Goal: Task Accomplishment & Management: Complete application form

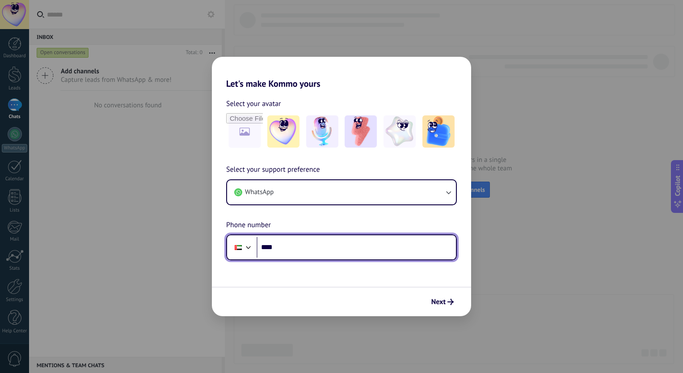
click at [289, 249] on input "****" at bounding box center [356, 247] width 199 height 21
click at [301, 248] on input "**********" at bounding box center [356, 247] width 199 height 21
type input "**********"
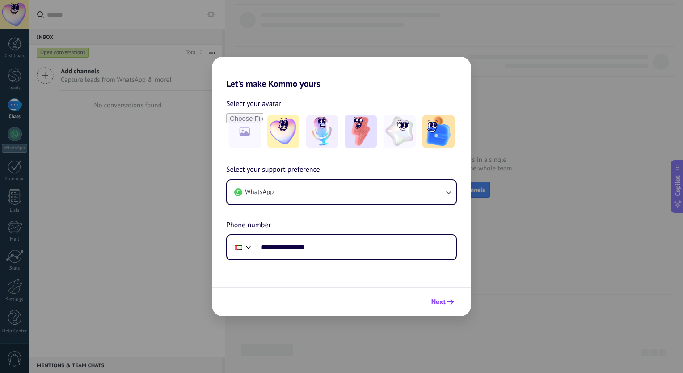
click at [436, 305] on span "Next" at bounding box center [438, 302] width 14 height 6
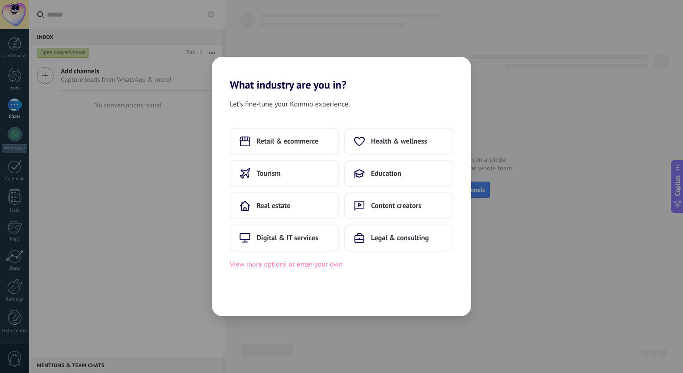
click at [319, 267] on button "View more options or enter your own" at bounding box center [286, 264] width 113 height 12
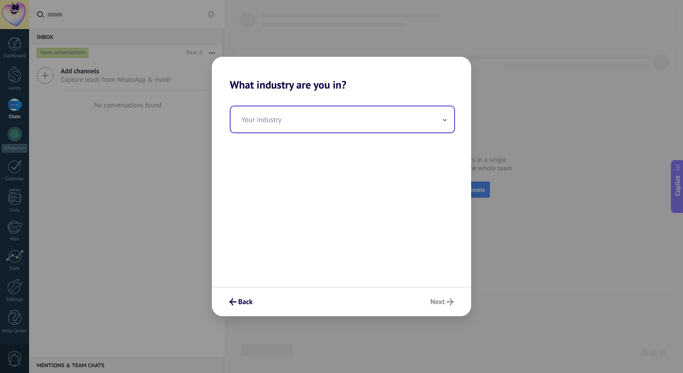
click at [311, 123] on input "text" at bounding box center [343, 119] width 224 height 26
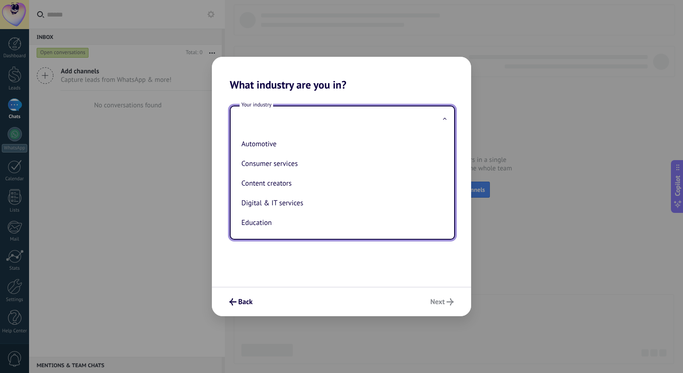
scroll to position [134, 0]
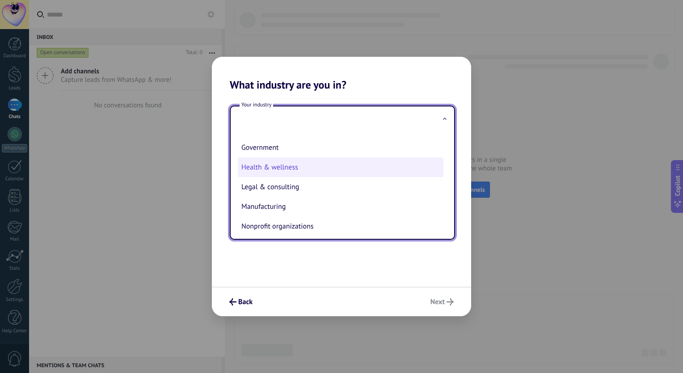
click at [317, 170] on li "Health & wellness" at bounding box center [341, 167] width 206 height 20
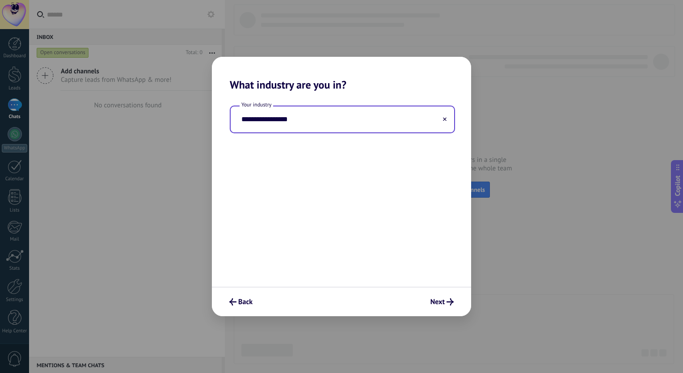
type input "**********"
click at [441, 303] on span "Next" at bounding box center [438, 302] width 14 height 6
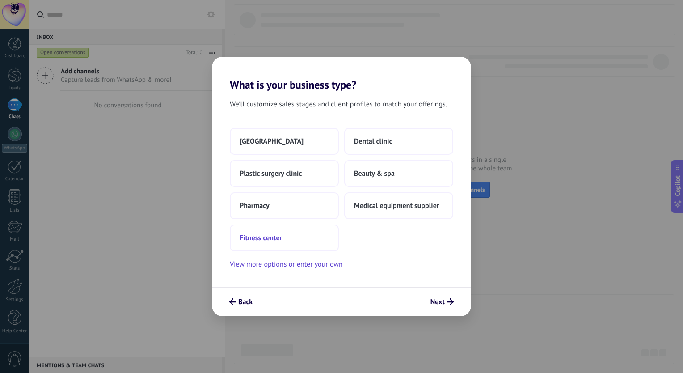
click at [324, 235] on button "Fitness center" at bounding box center [284, 237] width 109 height 27
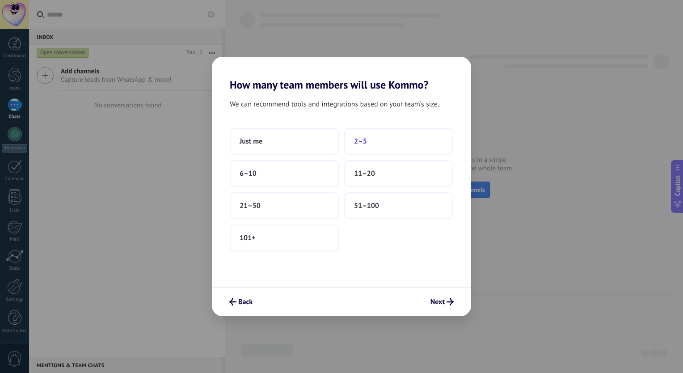
click at [365, 144] on span "2–5" at bounding box center [360, 141] width 13 height 9
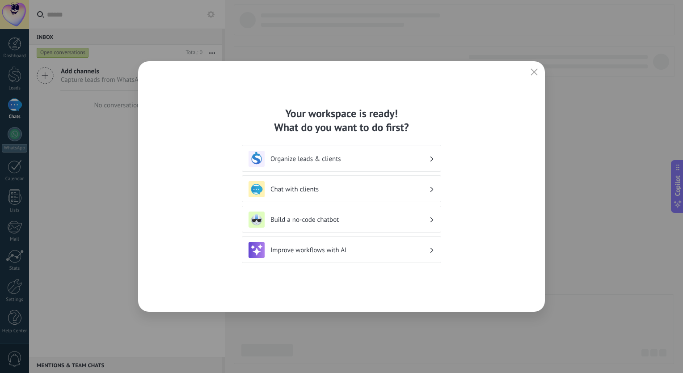
click at [320, 188] on h3 "Chat with clients" at bounding box center [350, 189] width 159 height 8
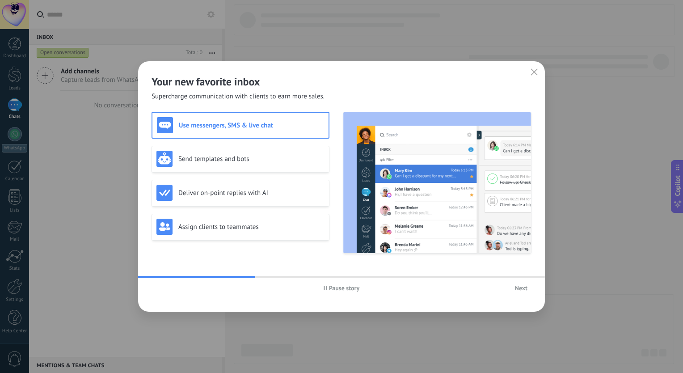
click at [246, 130] on div "Use messengers, SMS & live chat" at bounding box center [240, 125] width 167 height 16
click at [245, 155] on h3 "Send templates and bots" at bounding box center [251, 159] width 146 height 8
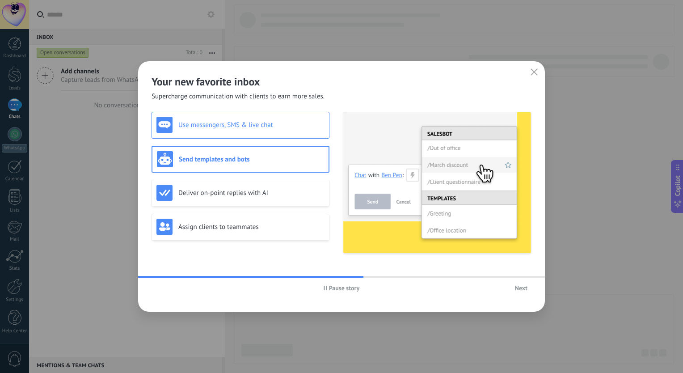
click at [258, 133] on div "Use messengers, SMS & live chat" at bounding box center [241, 125] width 178 height 27
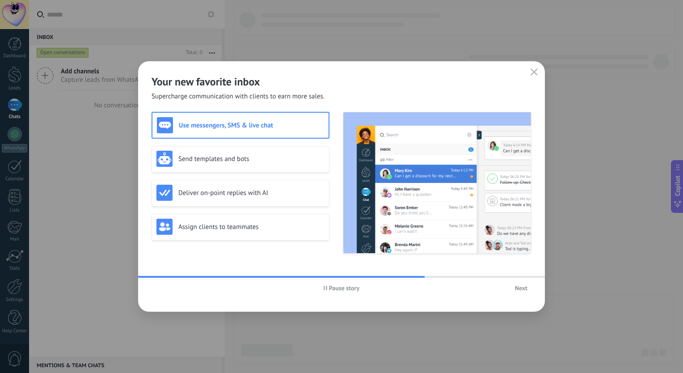
click at [516, 288] on span "Next" at bounding box center [521, 288] width 13 height 6
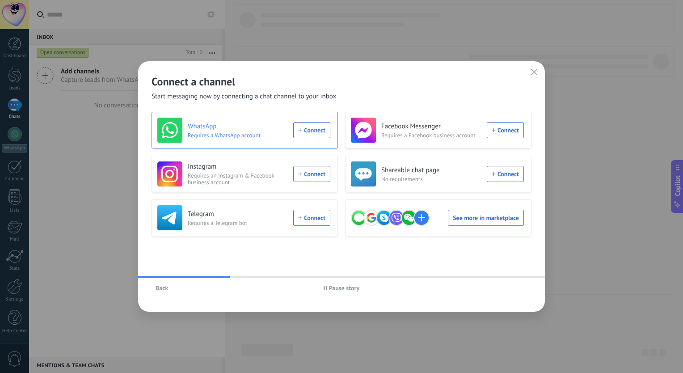
click at [310, 133] on div "WhatsApp Requires a WhatsApp account Connect" at bounding box center [243, 130] width 173 height 25
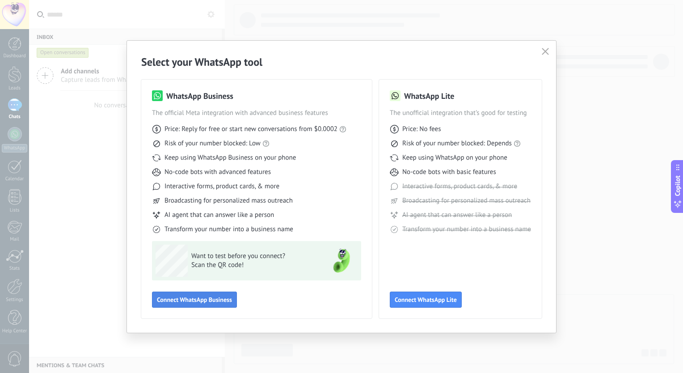
click at [216, 303] on span "Connect WhatsApp Business" at bounding box center [194, 299] width 75 height 6
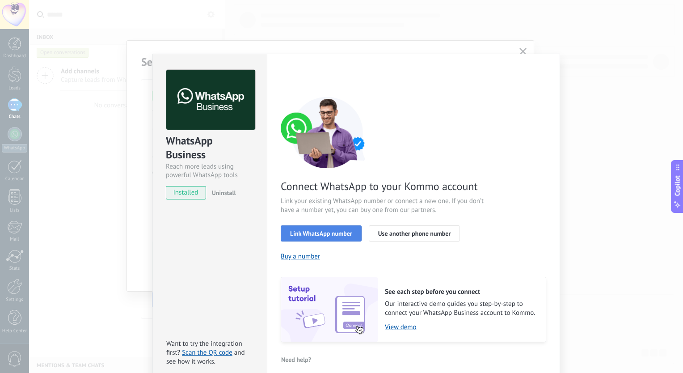
click at [331, 237] on button "Link WhatsApp number" at bounding box center [321, 233] width 81 height 16
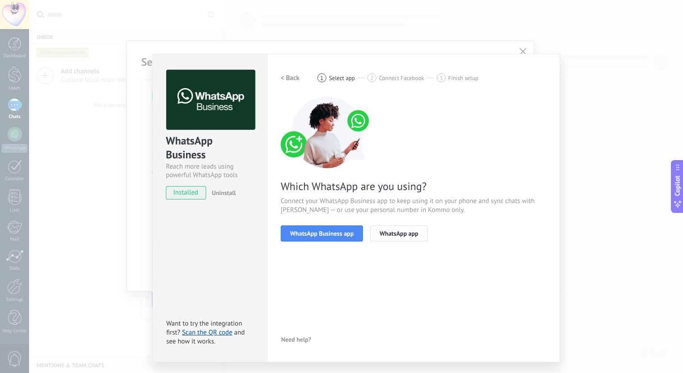
click at [413, 233] on span "WhatsApp app" at bounding box center [399, 233] width 39 height 6
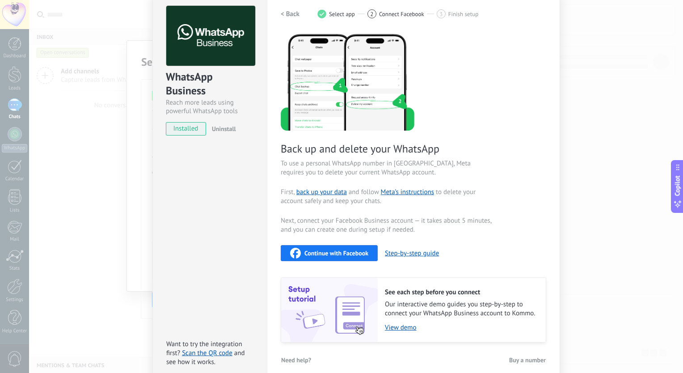
scroll to position [72, 0]
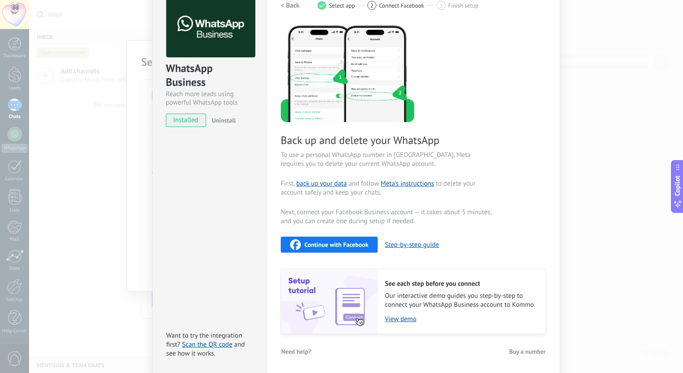
click at [343, 8] on span "Select app" at bounding box center [342, 5] width 26 height 7
click at [371, 7] on span "2" at bounding box center [371, 6] width 3 height 8
click at [296, 6] on h2 "< Back" at bounding box center [290, 5] width 19 height 8
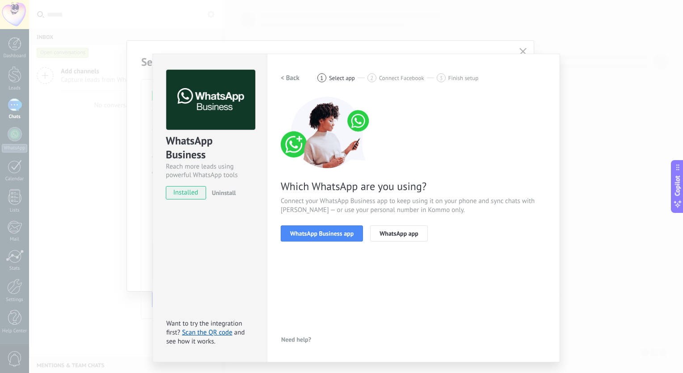
scroll to position [0, 0]
click at [397, 230] on span "WhatsApp app" at bounding box center [399, 233] width 39 height 6
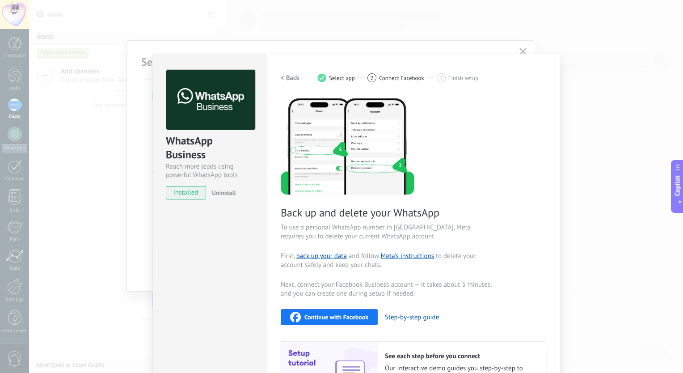
scroll to position [72, 0]
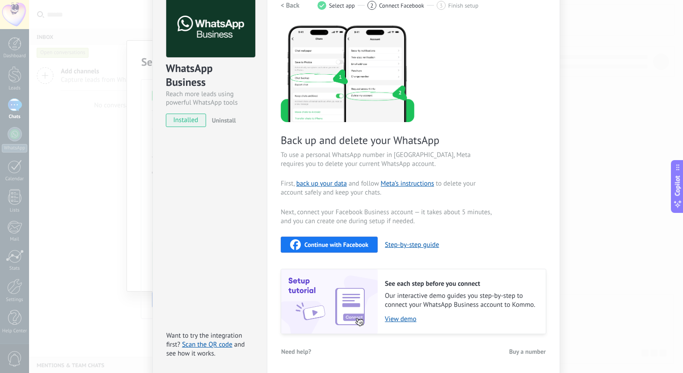
click at [284, 4] on h2 "< Back" at bounding box center [290, 5] width 19 height 8
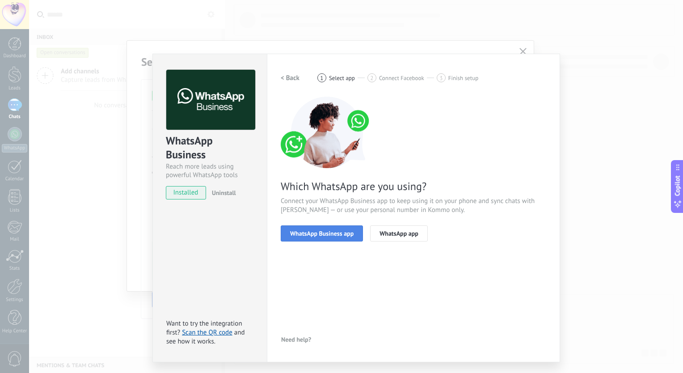
click at [320, 237] on span "WhatsApp Business app" at bounding box center [321, 233] width 63 height 6
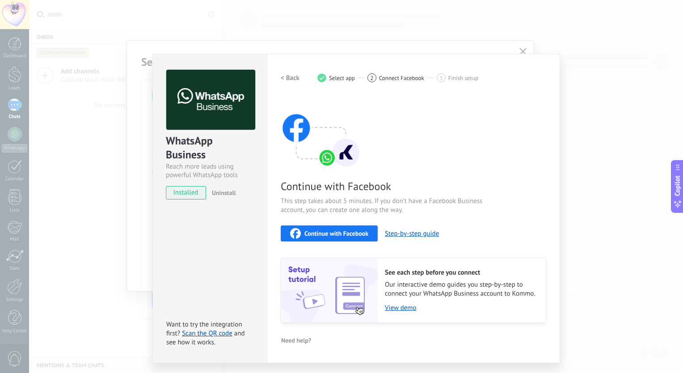
click at [320, 237] on span "Continue with Facebook" at bounding box center [336, 233] width 64 height 6
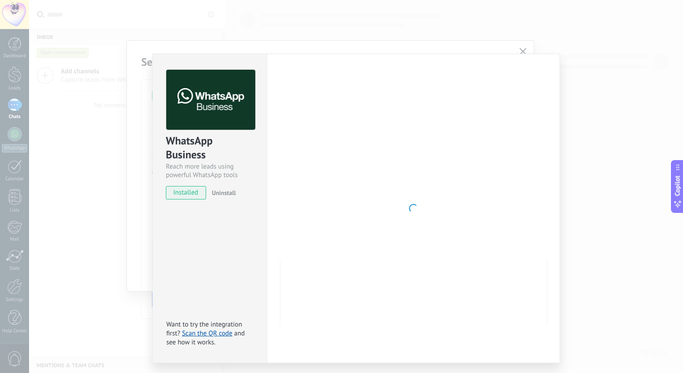
click at [376, 194] on div at bounding box center [414, 208] width 266 height 277
drag, startPoint x: 574, startPoint y: 153, endPoint x: 571, endPoint y: 163, distance: 10.6
click at [571, 163] on div "WhatsApp Business Reach more leads using powerful WhatsApp tools installed Unin…" at bounding box center [356, 186] width 654 height 373
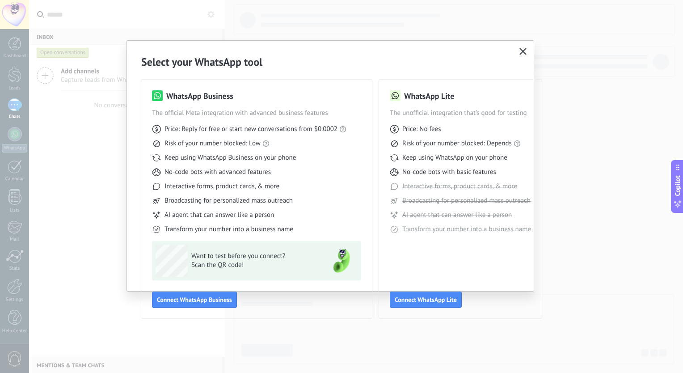
click at [465, 175] on span "No-code bots with basic features" at bounding box center [449, 172] width 94 height 9
click at [522, 52] on use "button" at bounding box center [523, 51] width 7 height 7
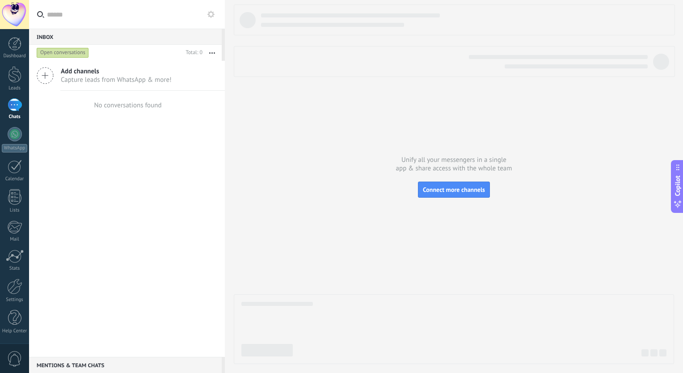
click at [402, 177] on div at bounding box center [454, 183] width 440 height 359
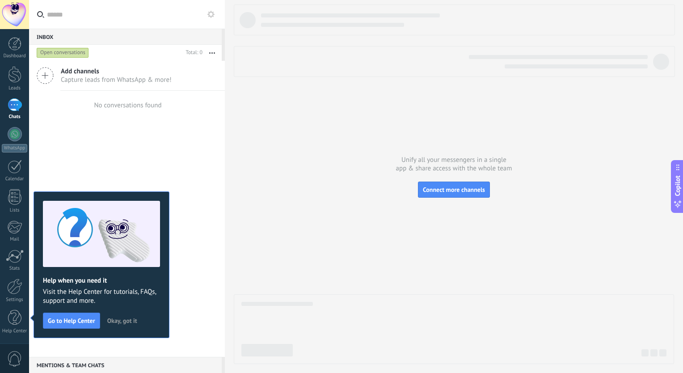
click at [119, 319] on span "Okay, got it" at bounding box center [122, 320] width 30 height 6
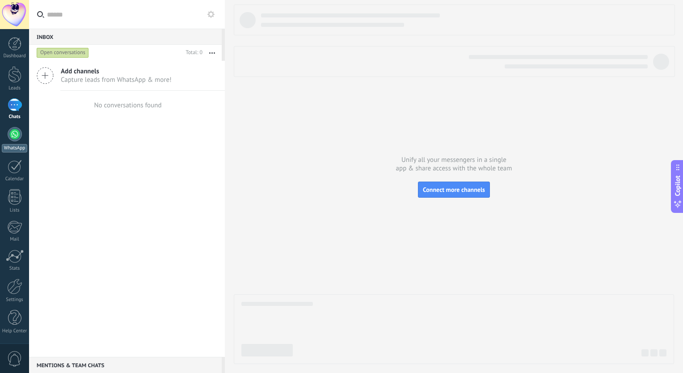
click at [17, 136] on div at bounding box center [15, 134] width 14 height 14
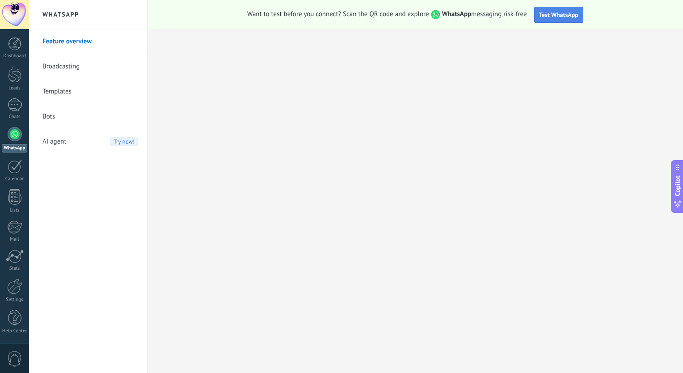
click at [552, 15] on span "Test WhatsApp" at bounding box center [558, 15] width 39 height 8
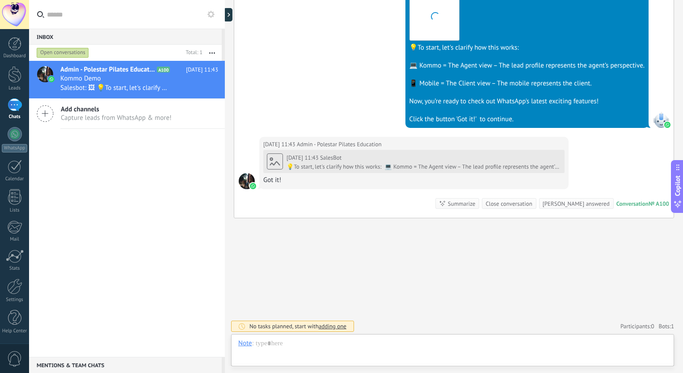
scroll to position [331, 0]
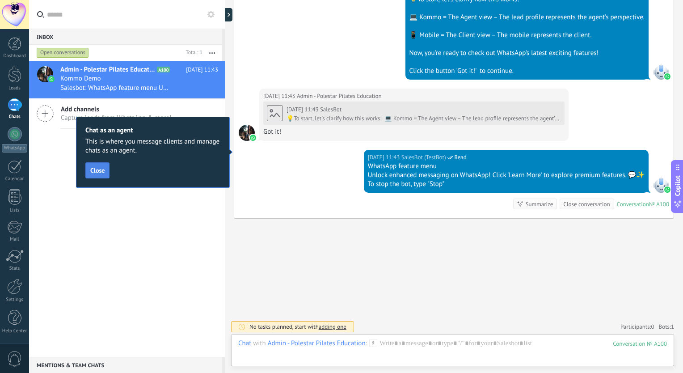
click at [98, 170] on span "Close" at bounding box center [97, 170] width 14 height 6
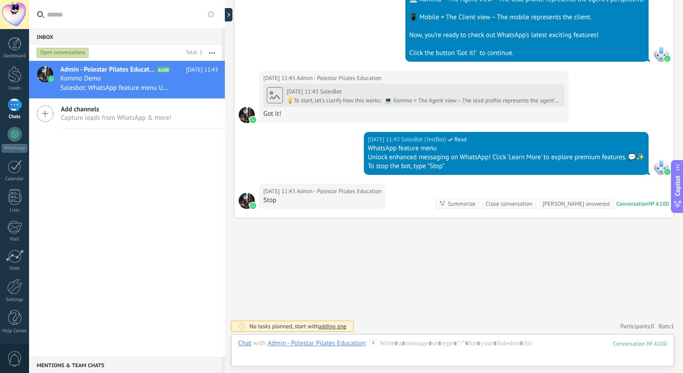
scroll to position [408, 0]
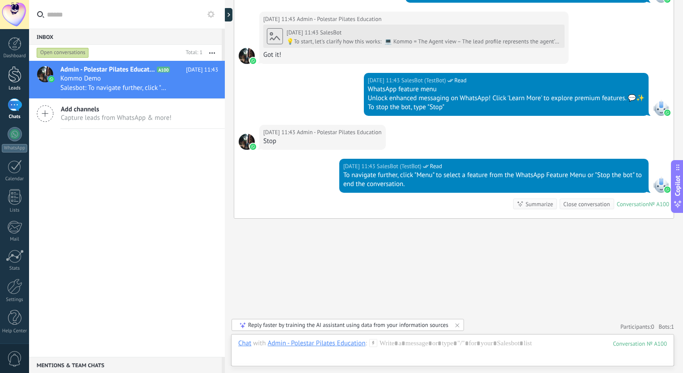
click at [16, 73] on div at bounding box center [14, 74] width 13 height 17
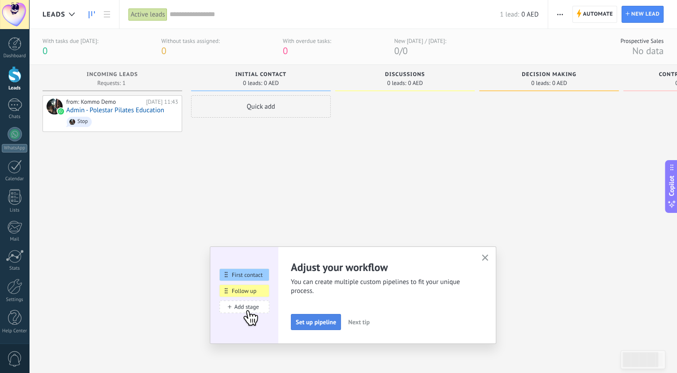
click at [329, 325] on span "Set up pipeline" at bounding box center [316, 322] width 40 height 6
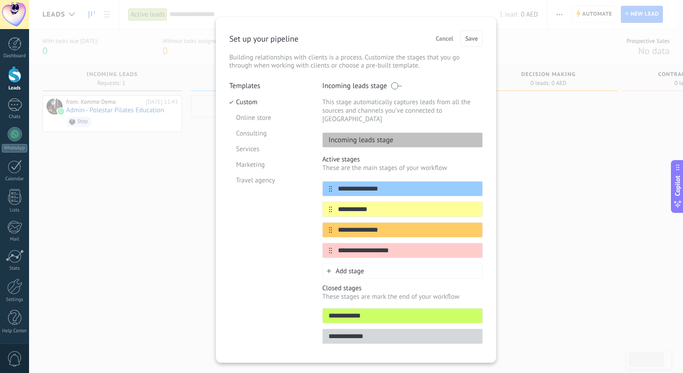
scroll to position [21, 0]
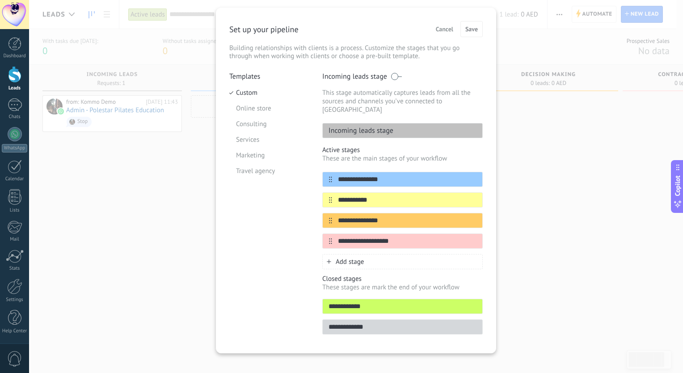
click at [444, 30] on span "Cancel" at bounding box center [444, 29] width 17 height 6
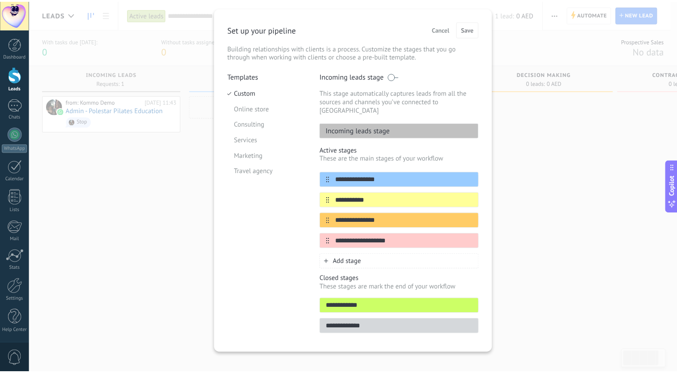
scroll to position [0, 0]
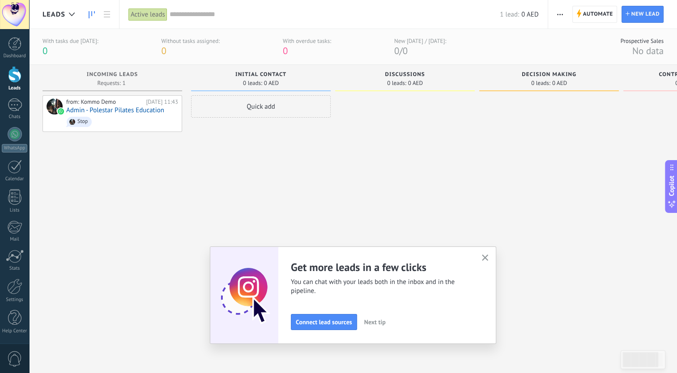
click at [384, 321] on span "Next tip" at bounding box center [374, 322] width 21 height 6
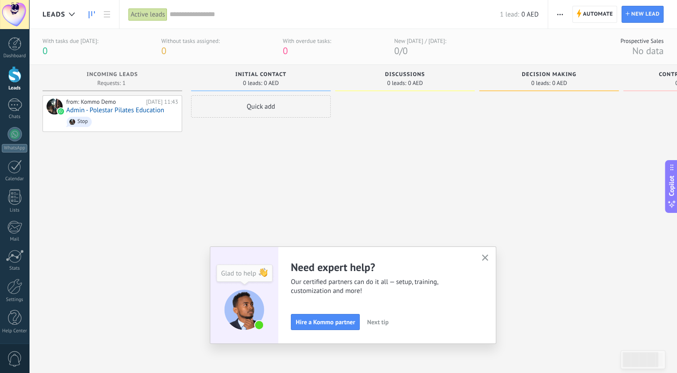
click at [484, 258] on button "button" at bounding box center [484, 258] width 11 height 12
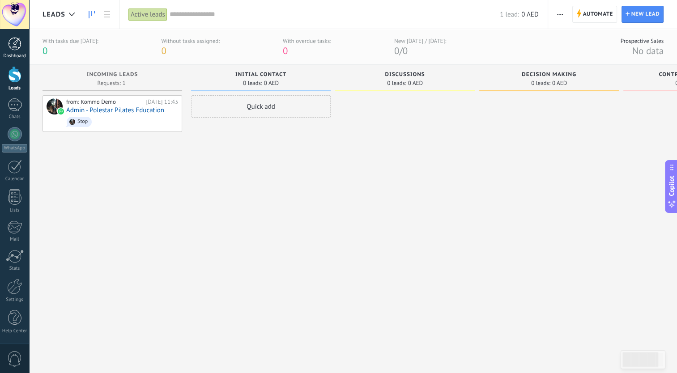
click at [16, 51] on link "Dashboard" at bounding box center [14, 48] width 29 height 22
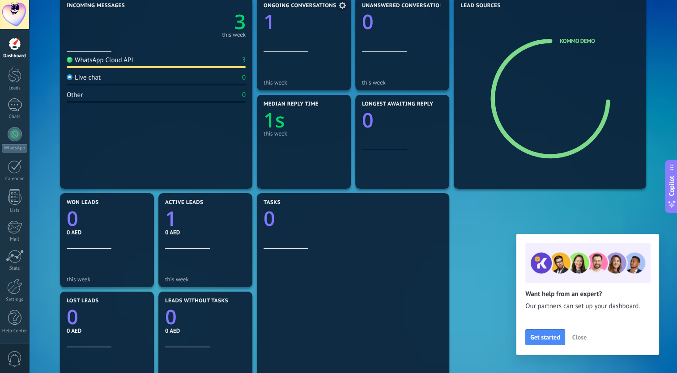
scroll to position [134, 0]
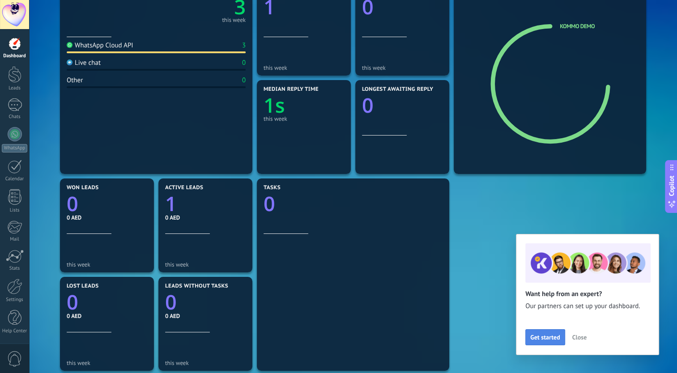
click at [550, 335] on span "Get started" at bounding box center [545, 337] width 30 height 6
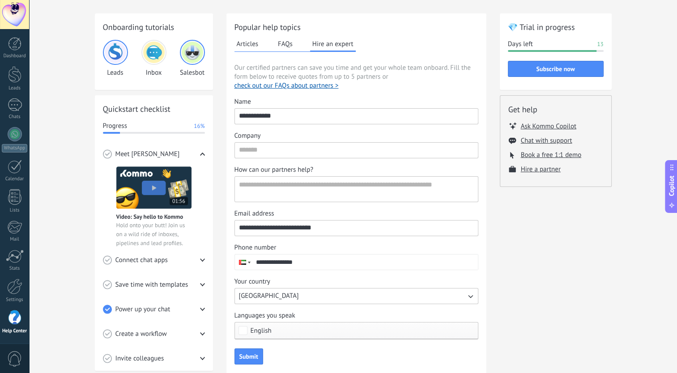
scroll to position [45, 0]
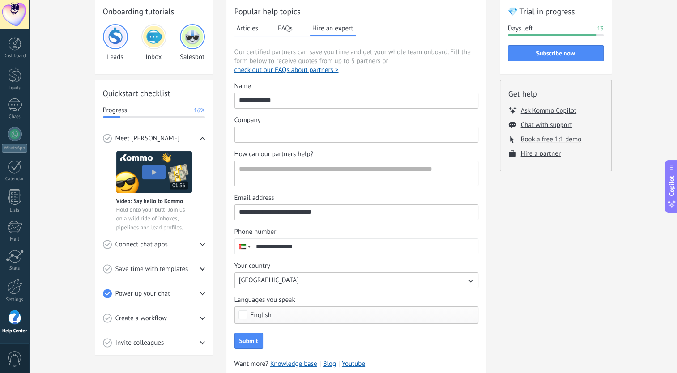
click at [315, 138] on input "Company" at bounding box center [356, 134] width 243 height 14
type input "**********"
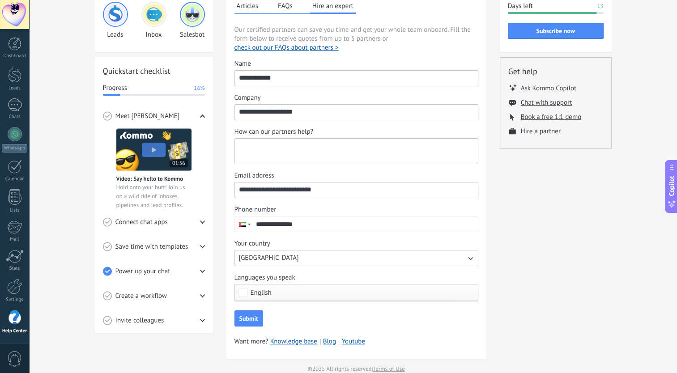
scroll to position [80, 0]
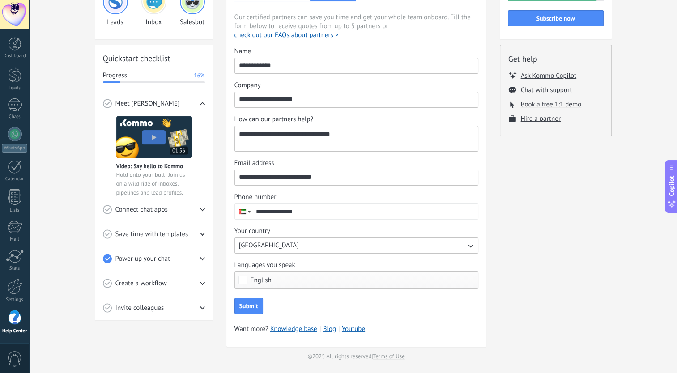
drag, startPoint x: 333, startPoint y: 131, endPoint x: 290, endPoint y: 132, distance: 42.9
click at [290, 132] on textarea "**********" at bounding box center [355, 138] width 241 height 25
click at [317, 135] on textarea "**********" at bounding box center [355, 138] width 241 height 25
click at [324, 135] on textarea "**********" at bounding box center [355, 138] width 241 height 25
type textarea "**********"
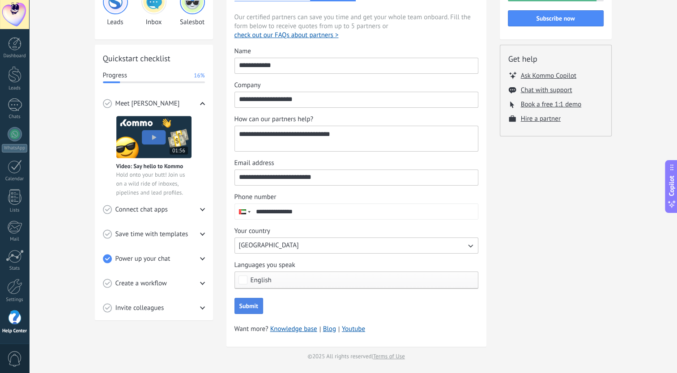
click at [252, 306] on span "Submit" at bounding box center [248, 306] width 19 height 6
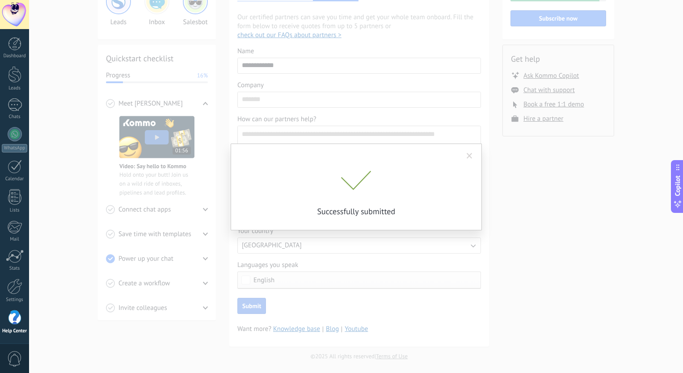
click at [385, 214] on p "Successfully submitted" at bounding box center [357, 211] width 224 height 10
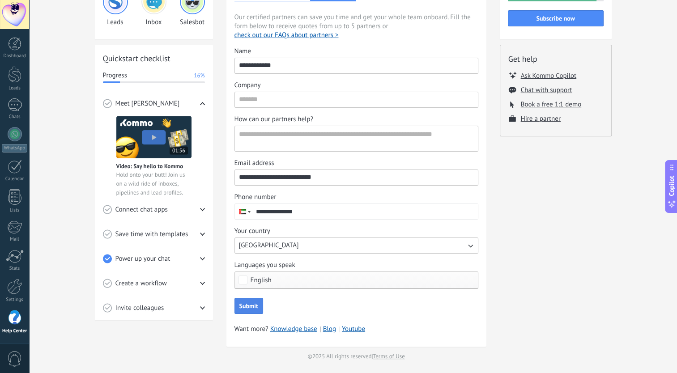
click at [157, 202] on div "Connect chat apps" at bounding box center [154, 209] width 102 height 25
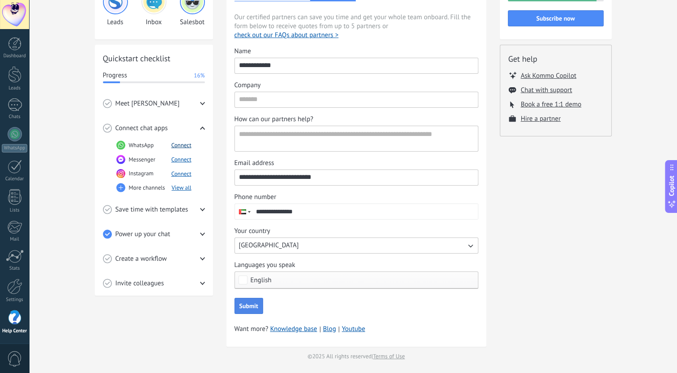
click at [182, 144] on button "Connect" at bounding box center [181, 145] width 20 height 8
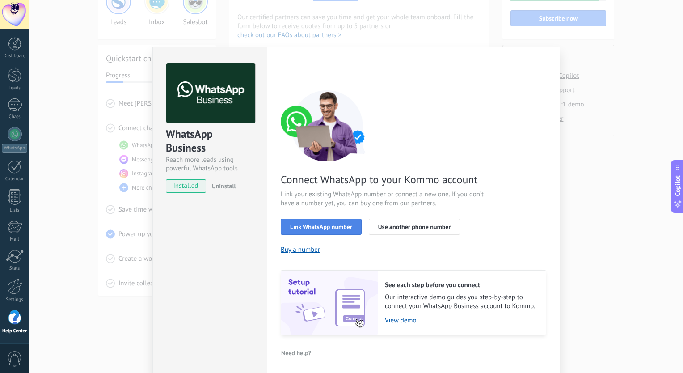
scroll to position [8, 0]
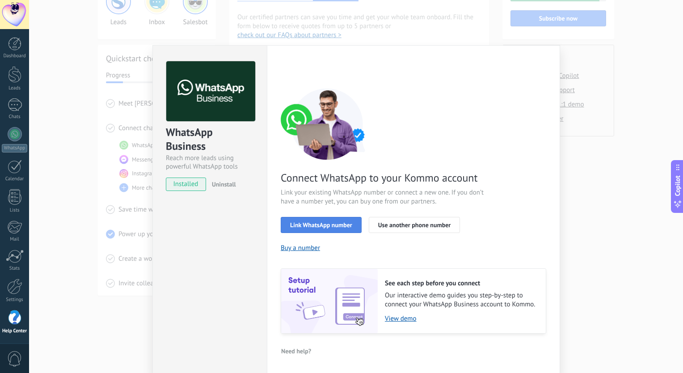
click at [325, 224] on span "Link WhatsApp number" at bounding box center [321, 225] width 62 height 6
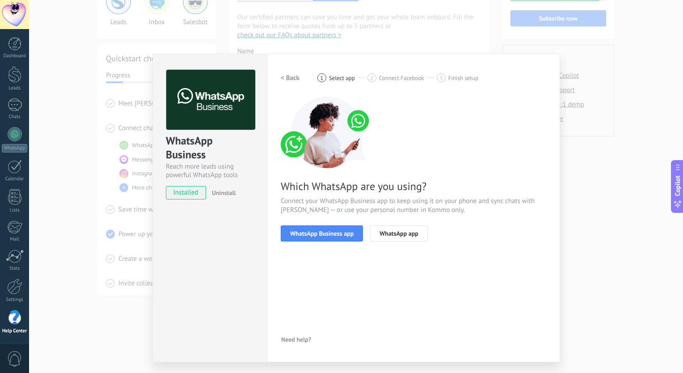
scroll to position [0, 0]
click at [329, 232] on span "WhatsApp Business app" at bounding box center [321, 233] width 63 height 6
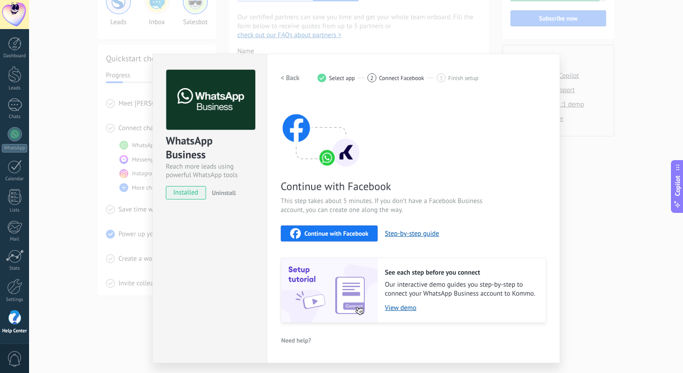
click at [297, 77] on h2 "< Back" at bounding box center [290, 78] width 19 height 8
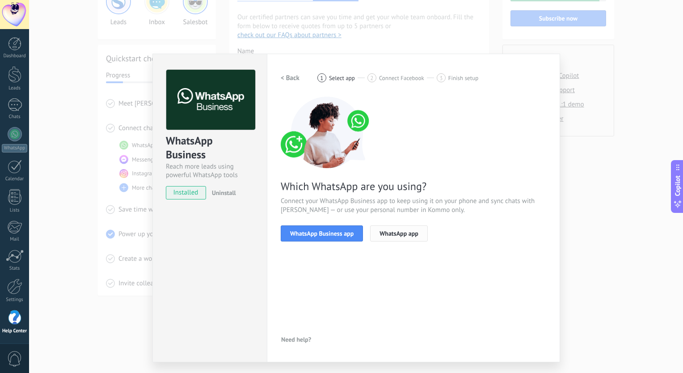
click at [408, 232] on span "WhatsApp app" at bounding box center [399, 233] width 39 height 6
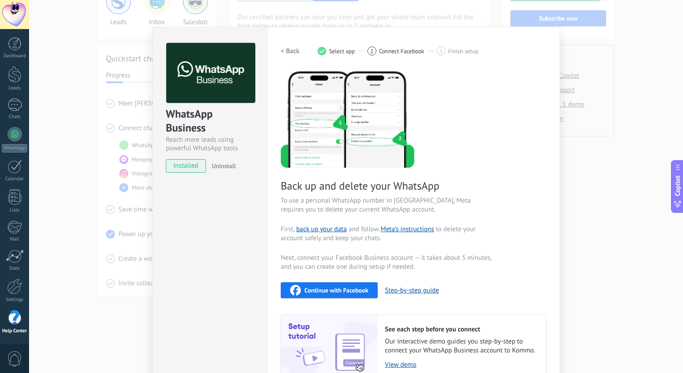
scroll to position [72, 0]
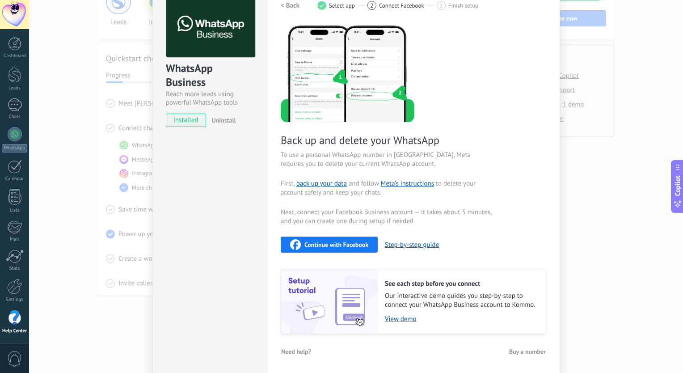
click at [360, 238] on button "Continue with Facebook" at bounding box center [329, 245] width 97 height 16
click at [352, 245] on span "Continue with Facebook" at bounding box center [336, 244] width 64 height 6
click at [594, 161] on div "WhatsApp Business Reach more leads using powerful WhatsApp tools installed Unin…" at bounding box center [356, 186] width 654 height 373
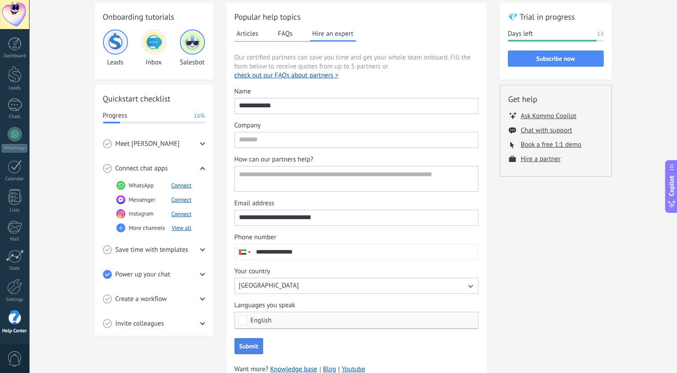
scroll to position [0, 0]
